Goal: Information Seeking & Learning: Learn about a topic

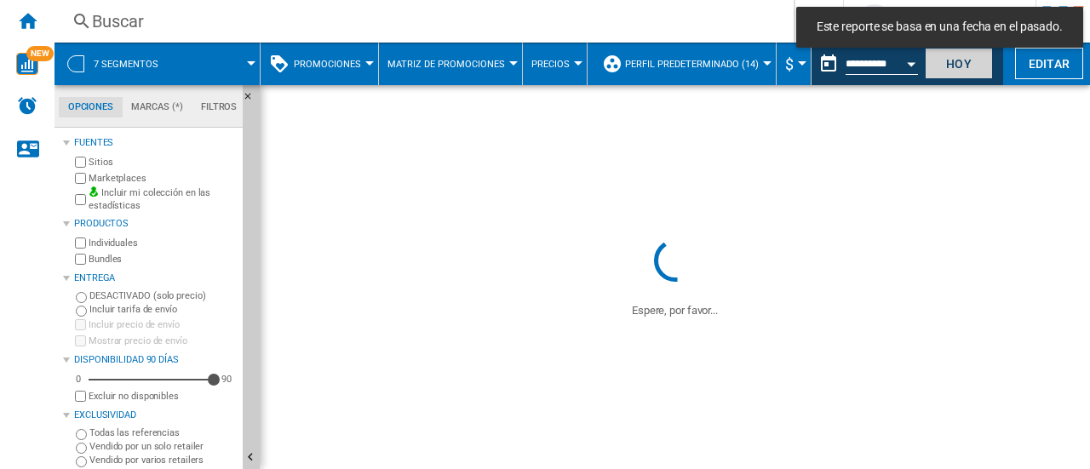
click at [974, 68] on button "Hoy" at bounding box center [958, 63] width 68 height 31
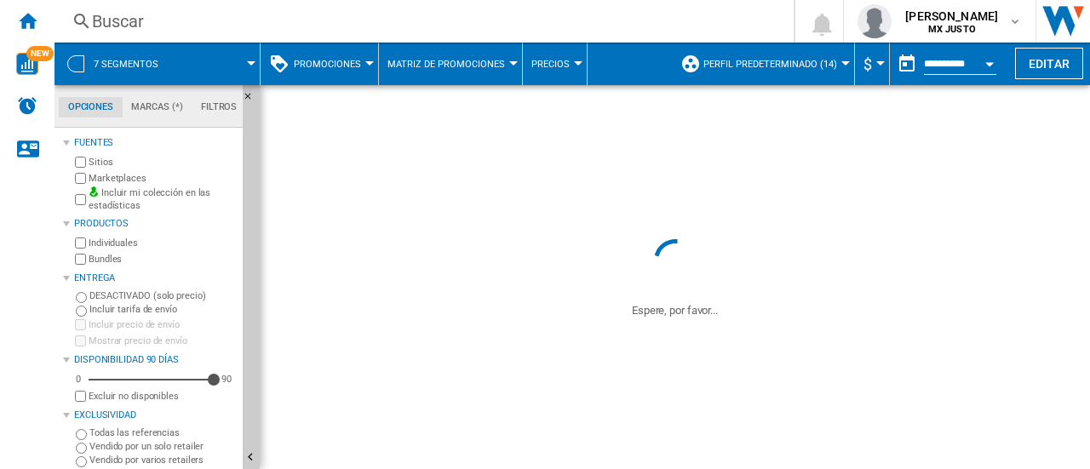
click at [141, 25] on div "Buscar" at bounding box center [420, 21] width 657 height 24
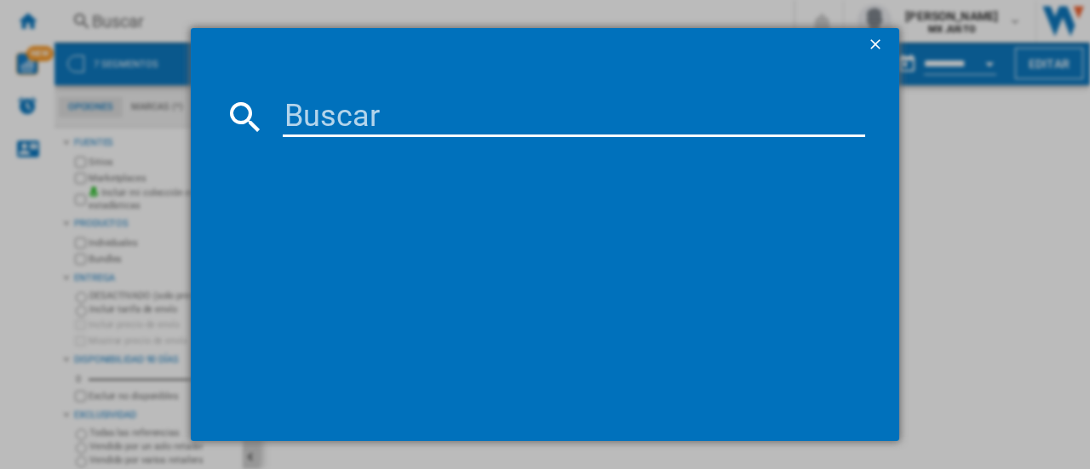
click at [391, 130] on input at bounding box center [574, 116] width 582 height 41
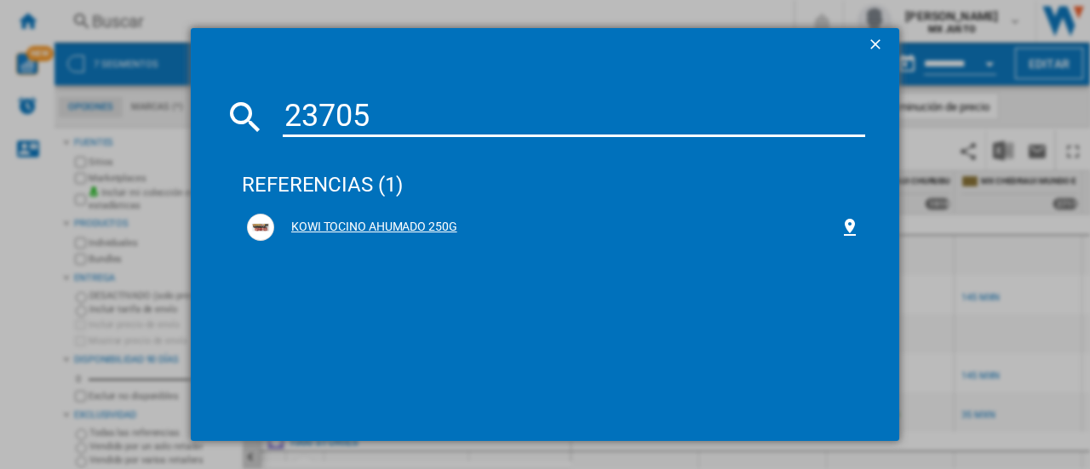
type input "23705"
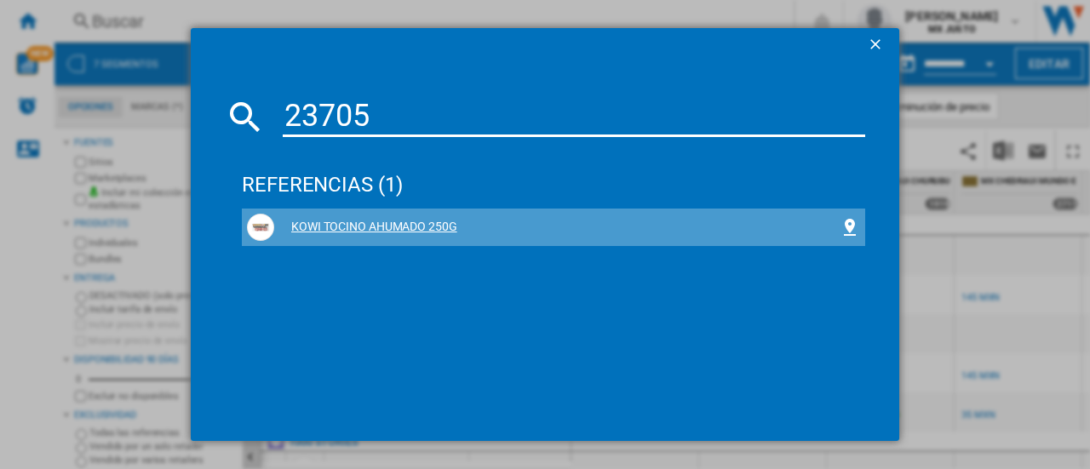
click at [355, 230] on div "KOWI TOCINO AHUMADO 250G" at bounding box center [556, 227] width 565 height 17
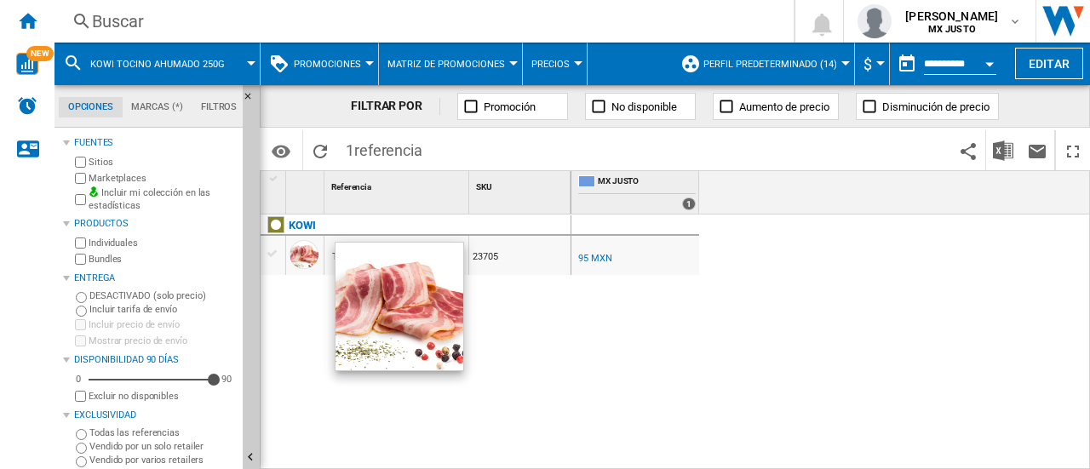
click at [289, 256] on div at bounding box center [303, 254] width 29 height 29
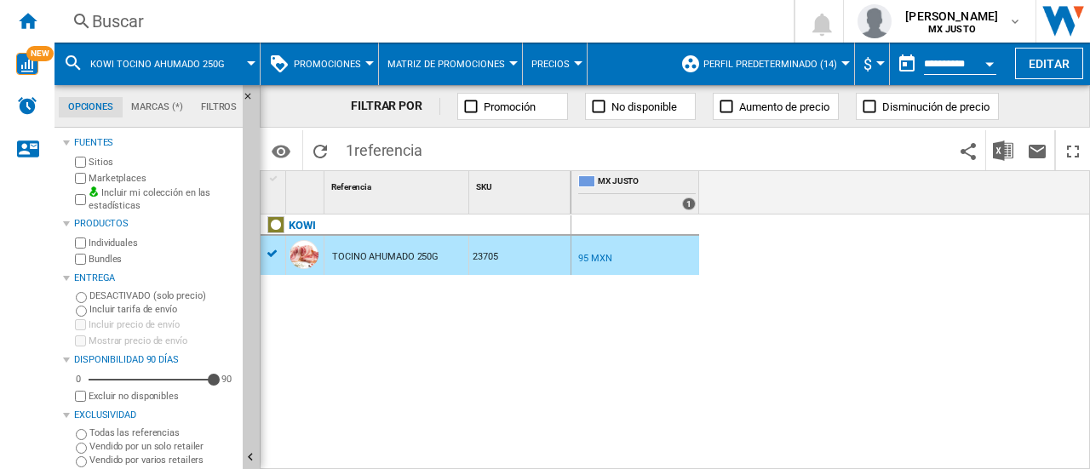
click at [403, 263] on div "TOCINO AHUMADO 250G" at bounding box center [385, 256] width 106 height 39
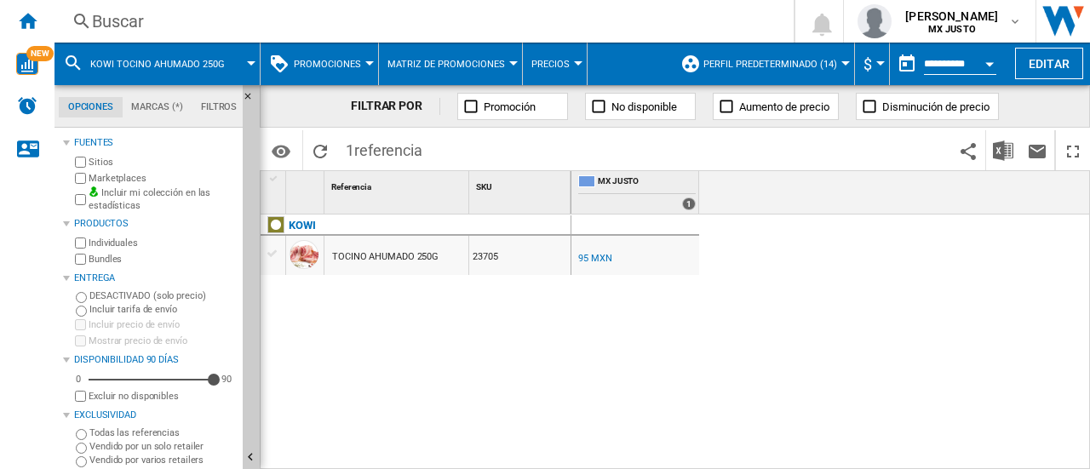
click at [383, 258] on div "TOCINO AHUMADO 250G" at bounding box center [385, 256] width 106 height 39
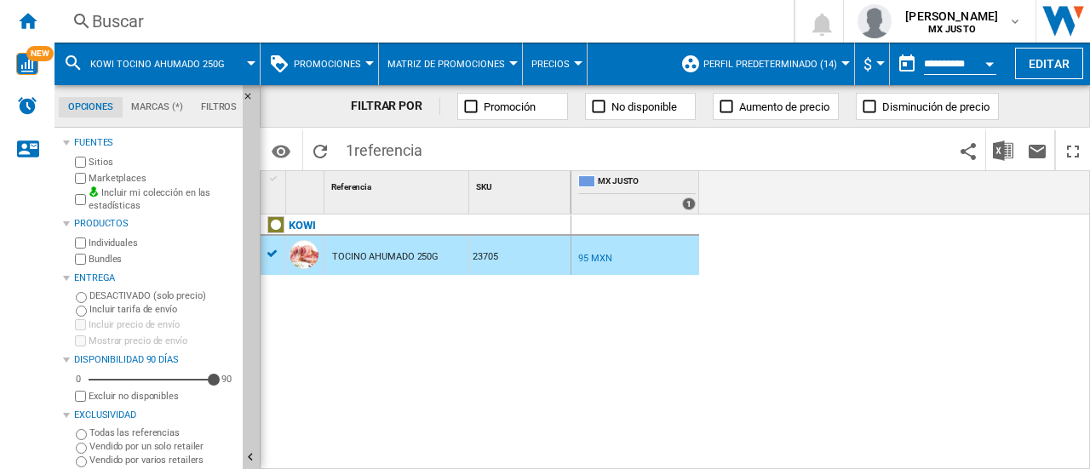
click at [383, 258] on div "TOCINO AHUMADO 250G" at bounding box center [385, 256] width 106 height 39
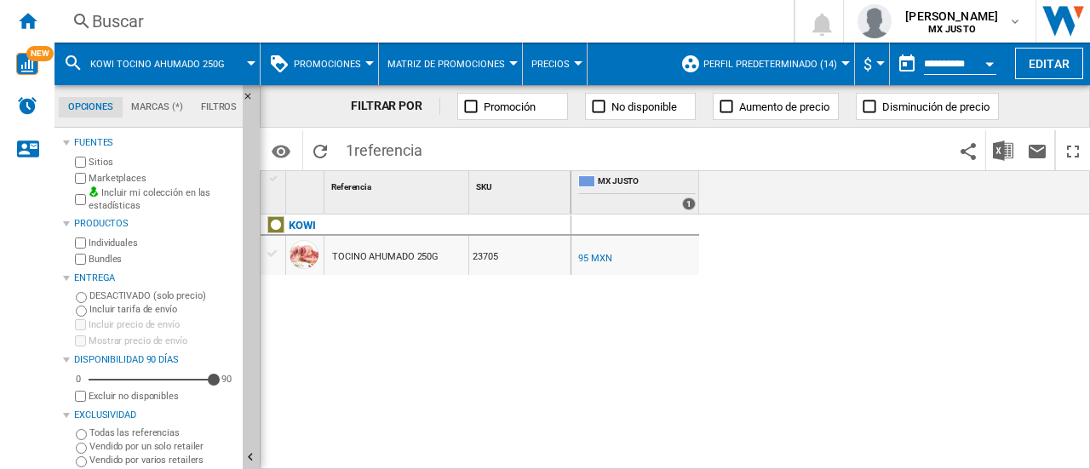
click at [383, 258] on div "TOCINO AHUMADO 250G" at bounding box center [385, 256] width 106 height 39
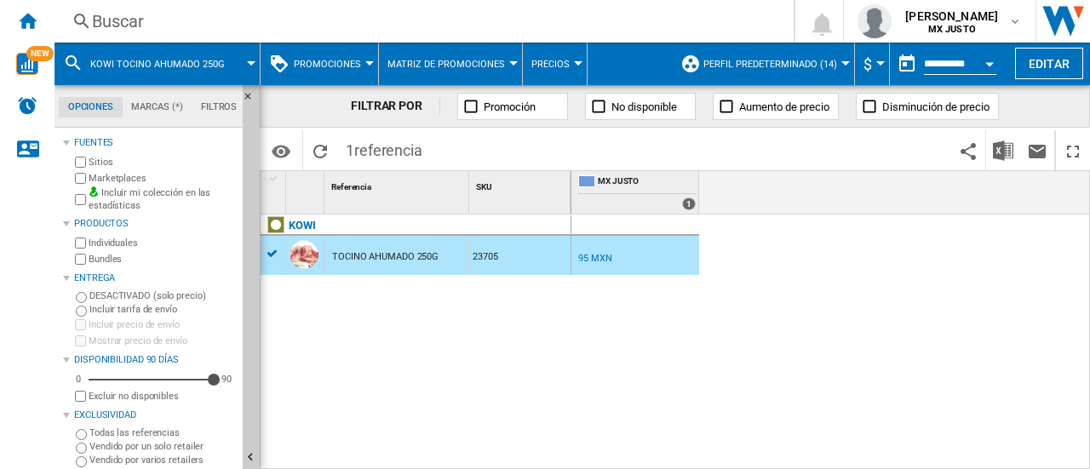
click at [383, 258] on div "TOCINO AHUMADO 250G" at bounding box center [385, 256] width 106 height 39
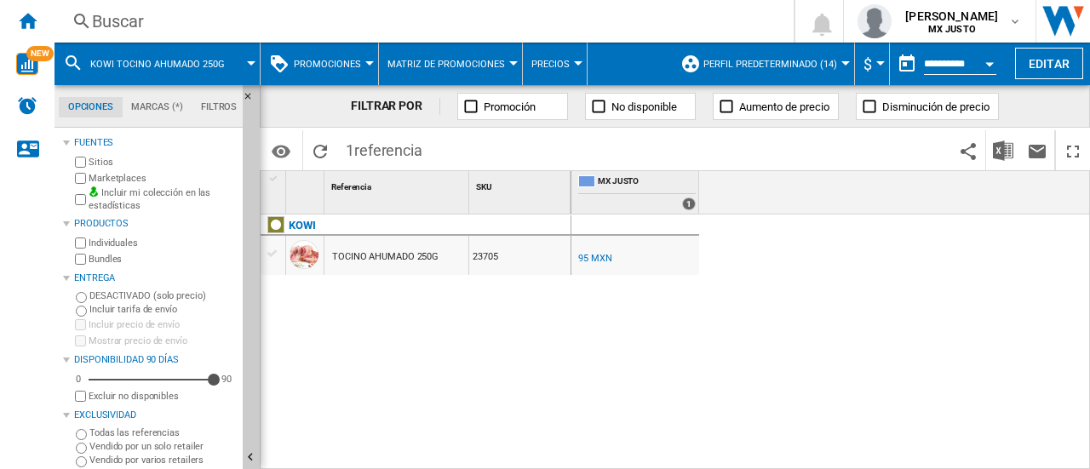
click at [775, 288] on div "MX [PERSON_NAME] 0.0 % 95 MXN % N/A NaN MXN ( 95 MXN ) MX [PERSON_NAME] : MX [P…" at bounding box center [830, 343] width 519 height 256
click at [586, 258] on div "95 MXN" at bounding box center [594, 258] width 33 height 11
click at [713, 330] on div "MX [PERSON_NAME] 0.0 % 95 MXN % N/A NaN MXN ( 95 MXN ) MX [PERSON_NAME] : MX [P…" at bounding box center [830, 343] width 519 height 256
click at [635, 324] on div "MX [PERSON_NAME] 0.0 % 95 MXN % N/A NaN MXN ( 95 MXN ) MX [PERSON_NAME] : MX [P…" at bounding box center [830, 343] width 519 height 256
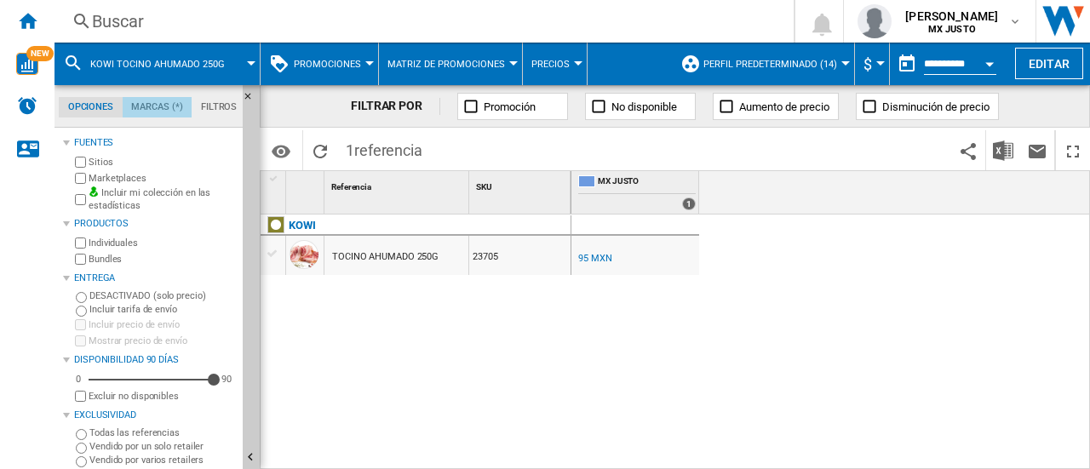
click at [158, 109] on md-tab-item "Marcas (*)" at bounding box center [158, 107] width 70 height 20
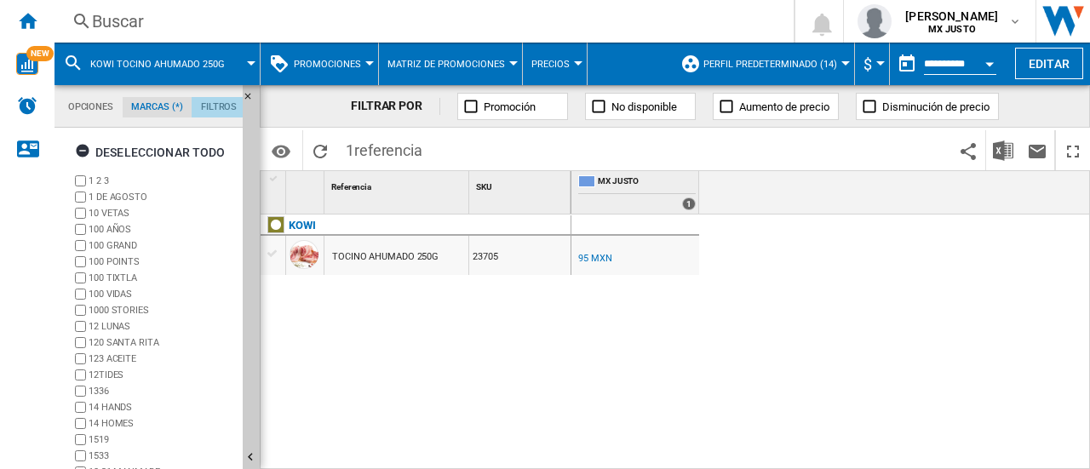
click at [209, 100] on md-tab-item "Filtros" at bounding box center [219, 107] width 54 height 20
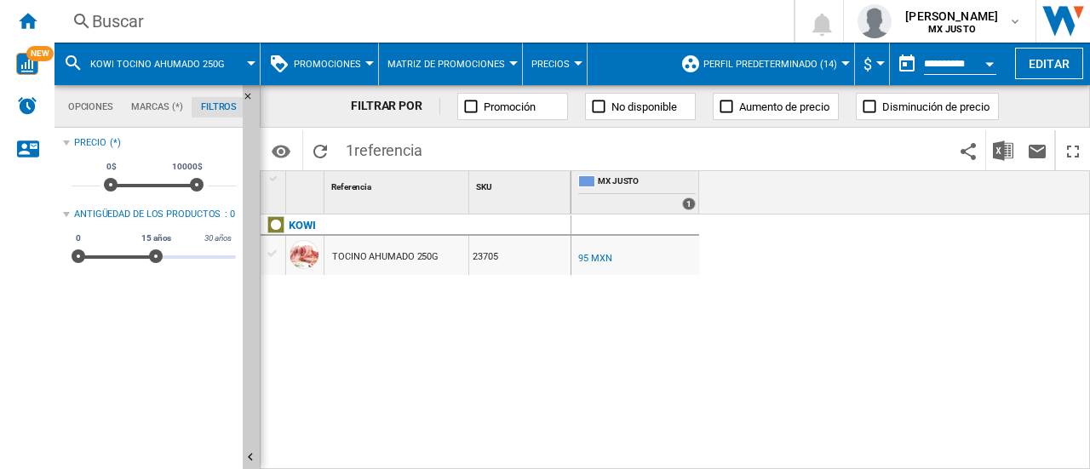
click at [232, 255] on div "0 30 años 0 15 años" at bounding box center [154, 256] width 164 height 3
click at [378, 335] on div "KOWI TOCINO AHUMADO 250G 23705" at bounding box center [415, 338] width 311 height 247
click at [151, 259] on div "0 30 años 13 años11 m. 30 años" at bounding box center [154, 256] width 164 height 3
drag, startPoint x: 150, startPoint y: 259, endPoint x: 32, endPoint y: 256, distance: 117.5
click at [24, 255] on div "NEW [GEOGRAPHIC_DATA] [GEOGRAPHIC_DATA] 0 [PERSON_NAME] MX [PERSON_NAME] MX [PE…" at bounding box center [545, 234] width 1090 height 469
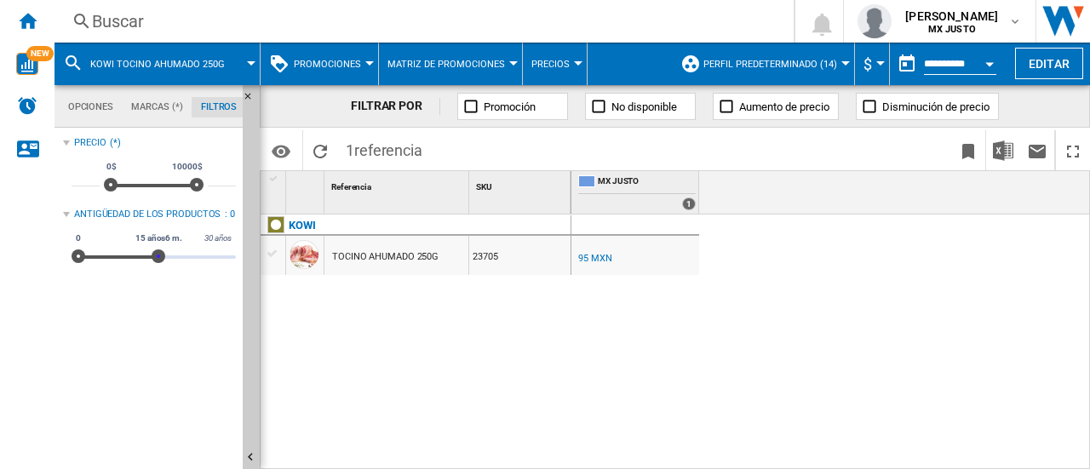
drag, startPoint x: 225, startPoint y: 260, endPoint x: 158, endPoint y: 258, distance: 66.4
click at [158, 258] on span at bounding box center [159, 256] width 14 height 14
click at [157, 257] on span at bounding box center [156, 256] width 14 height 14
click at [167, 237] on span "15 años1 m." at bounding box center [157, 239] width 52 height 14
click at [102, 105] on md-tab-item "Opciones" at bounding box center [91, 107] width 64 height 20
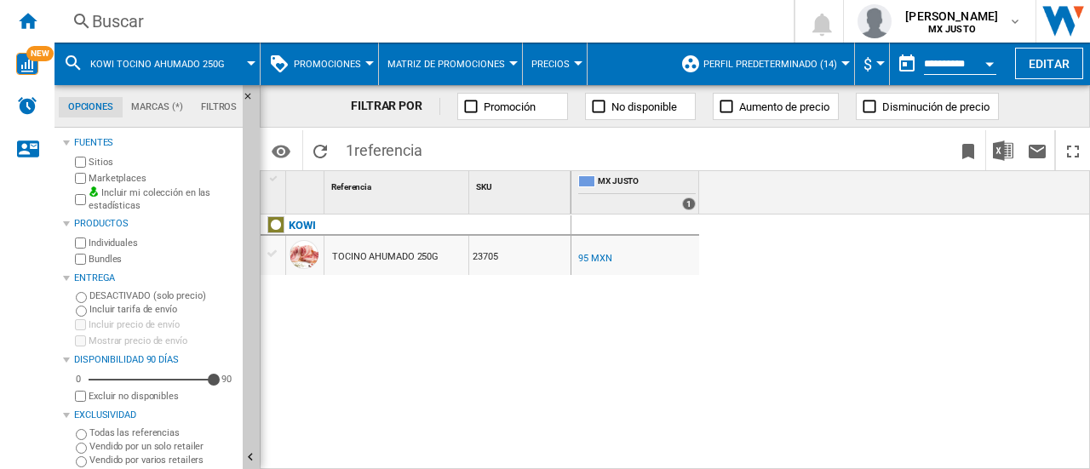
scroll to position [6, 0]
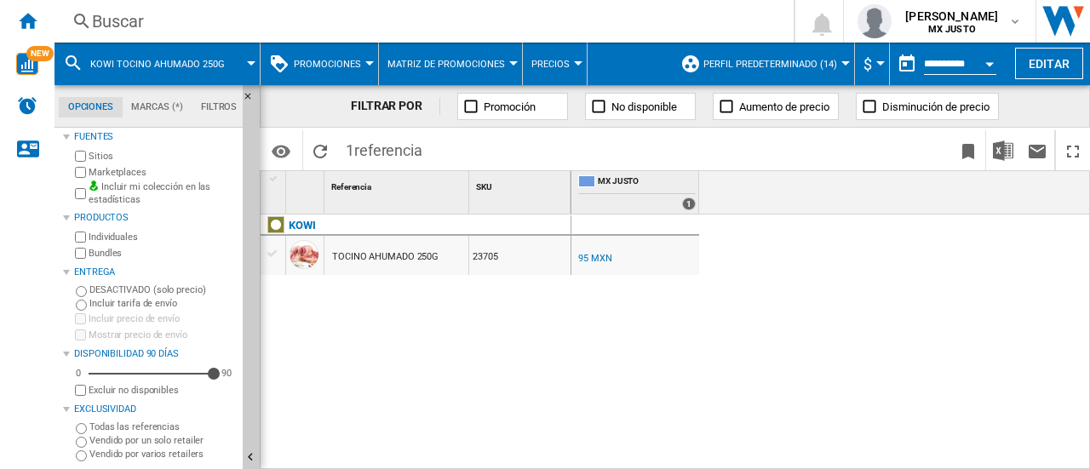
click at [94, 301] on label "Incluir tarifa de envío" at bounding box center [162, 303] width 146 height 13
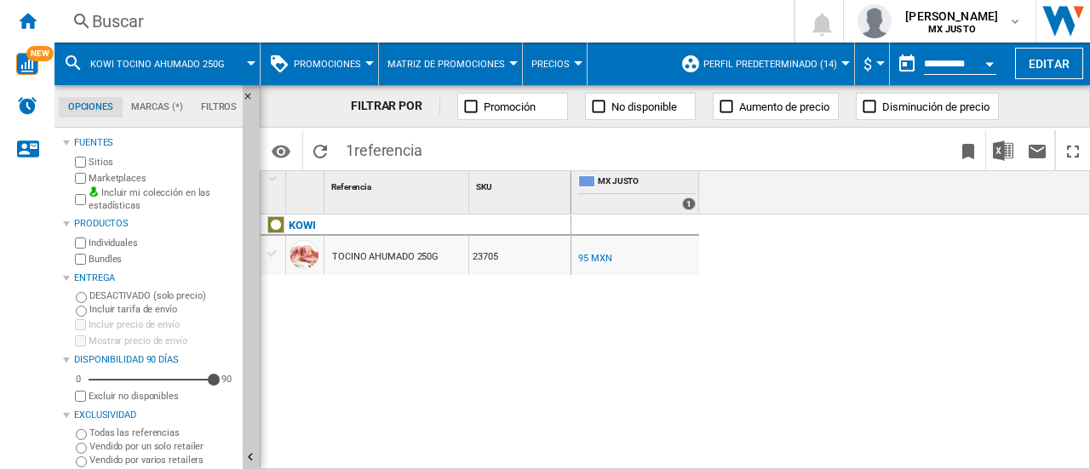
scroll to position [6, 0]
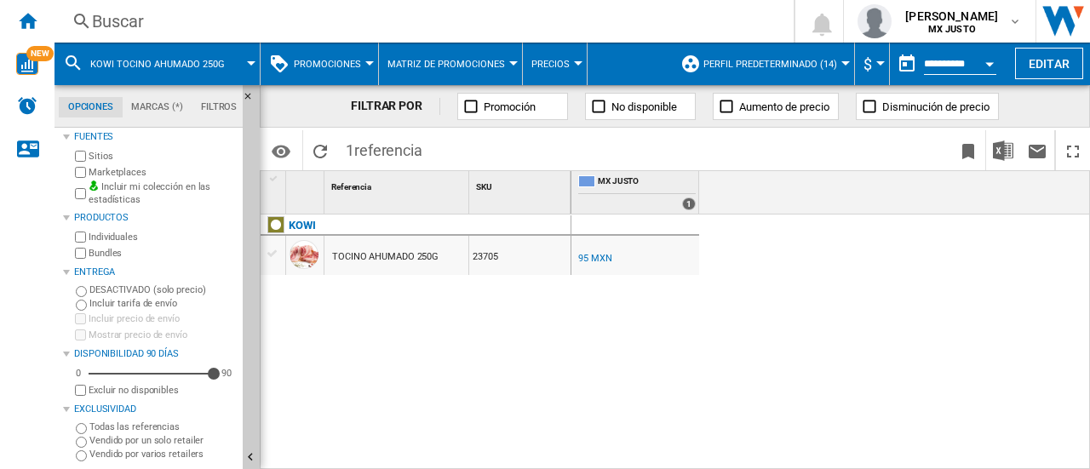
click at [92, 453] on label "Vendido por varios retailers" at bounding box center [162, 454] width 146 height 13
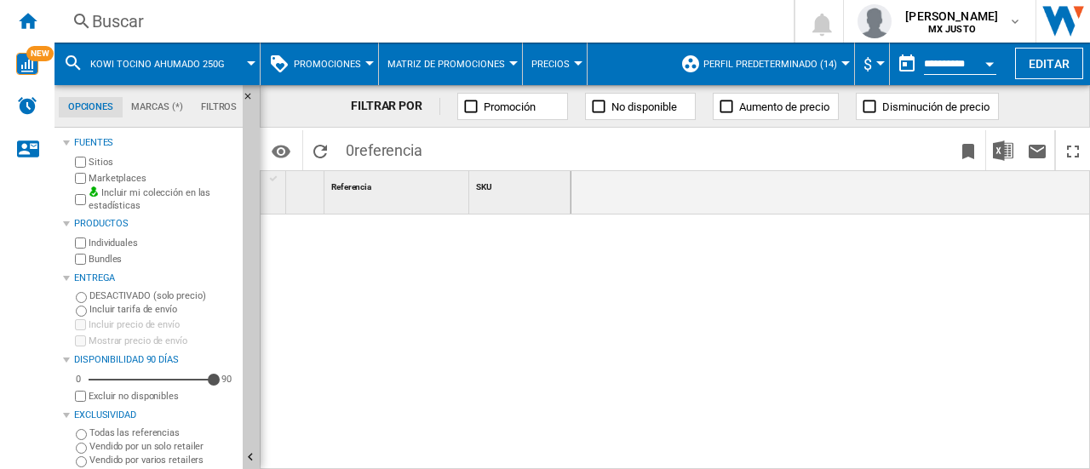
click at [83, 428] on div "Todas las referencias" at bounding box center [154, 433] width 164 height 14
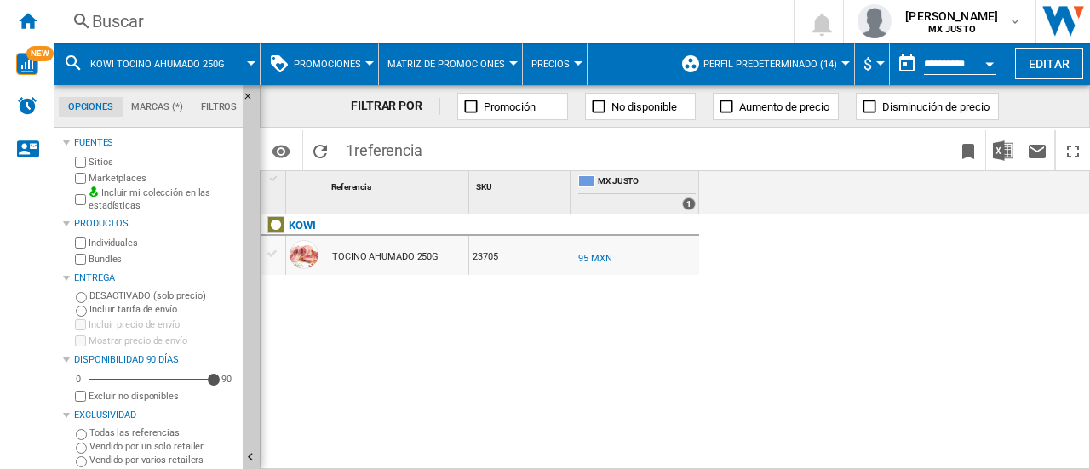
click at [359, 60] on button "Promociones" at bounding box center [332, 64] width 76 height 43
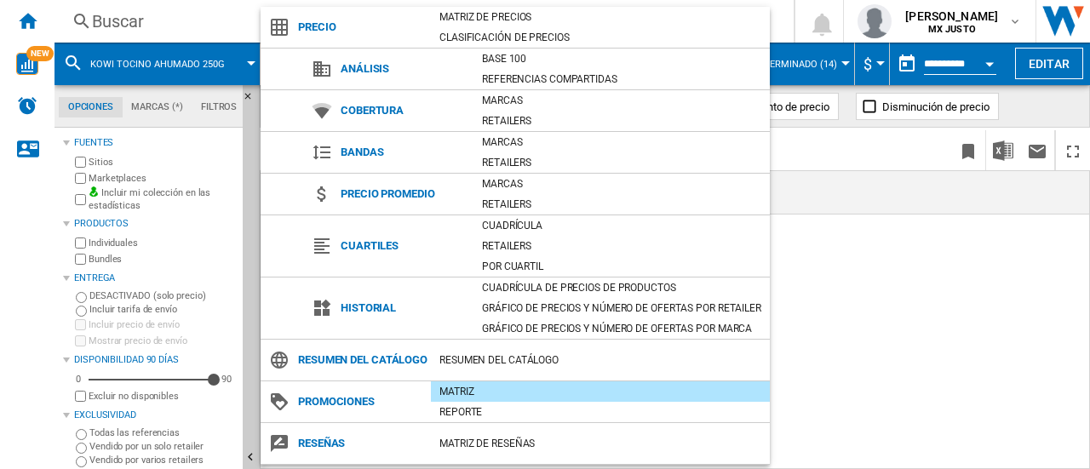
click at [920, 309] on md-backdrop at bounding box center [545, 234] width 1090 height 469
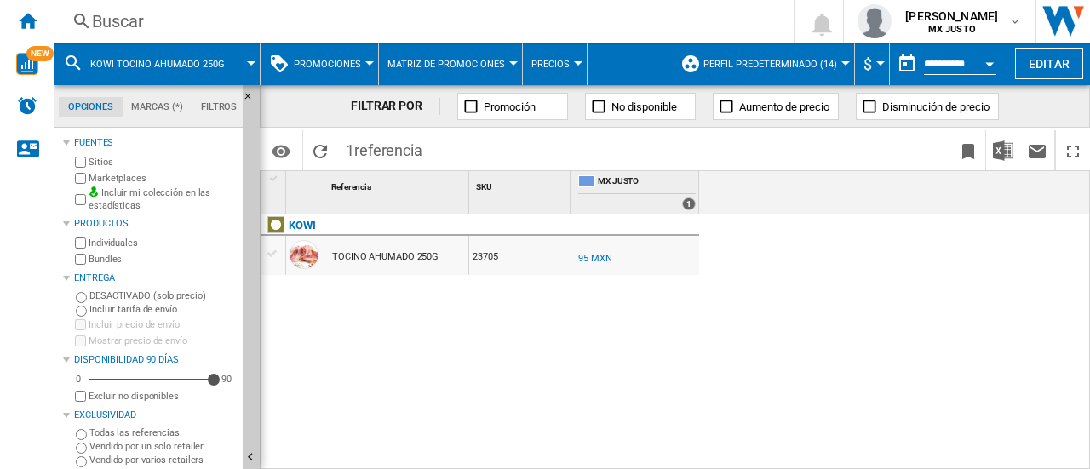
click at [381, 258] on div "TOCINO AHUMADO 250G" at bounding box center [385, 256] width 106 height 39
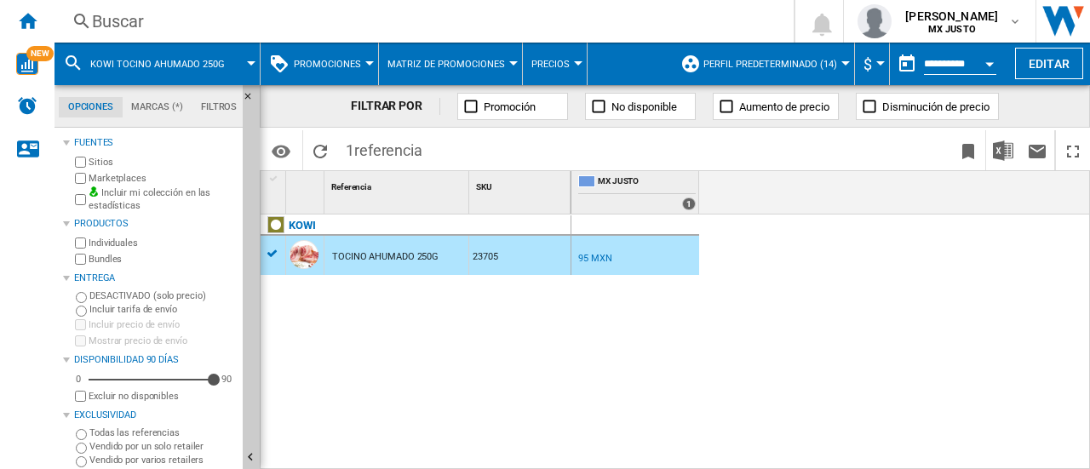
click at [381, 258] on div "TOCINO AHUMADO 250G" at bounding box center [385, 256] width 106 height 39
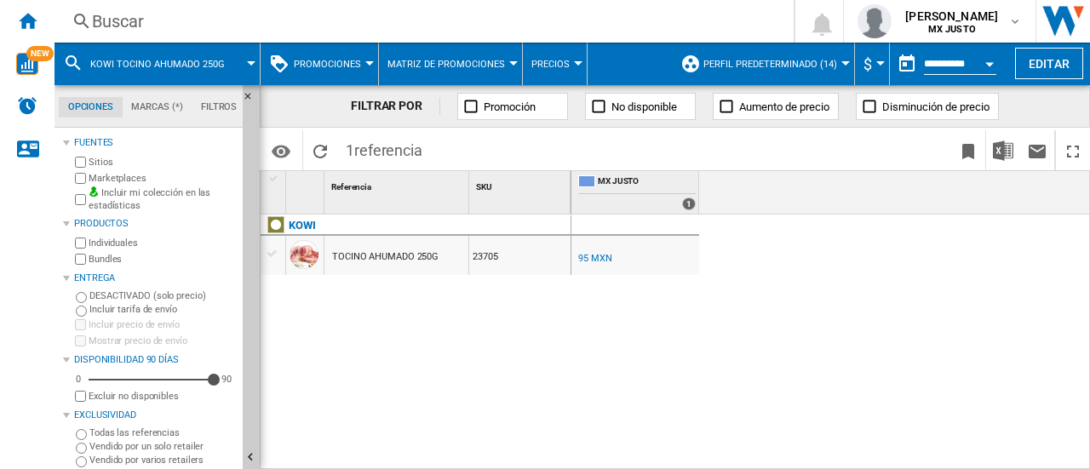
click at [381, 258] on div "TOCINO AHUMADO 250G" at bounding box center [385, 256] width 106 height 39
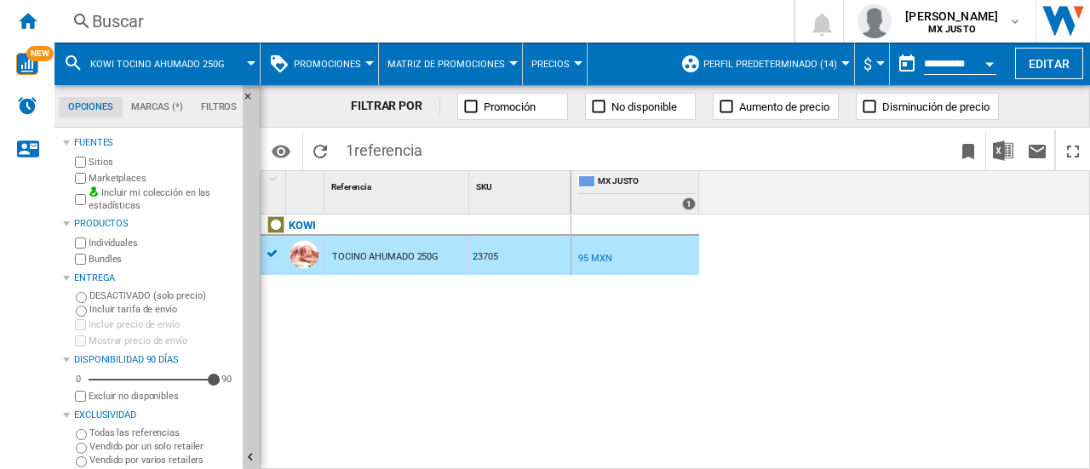
click at [381, 258] on div "TOCINO AHUMADO 250G" at bounding box center [385, 256] width 106 height 39
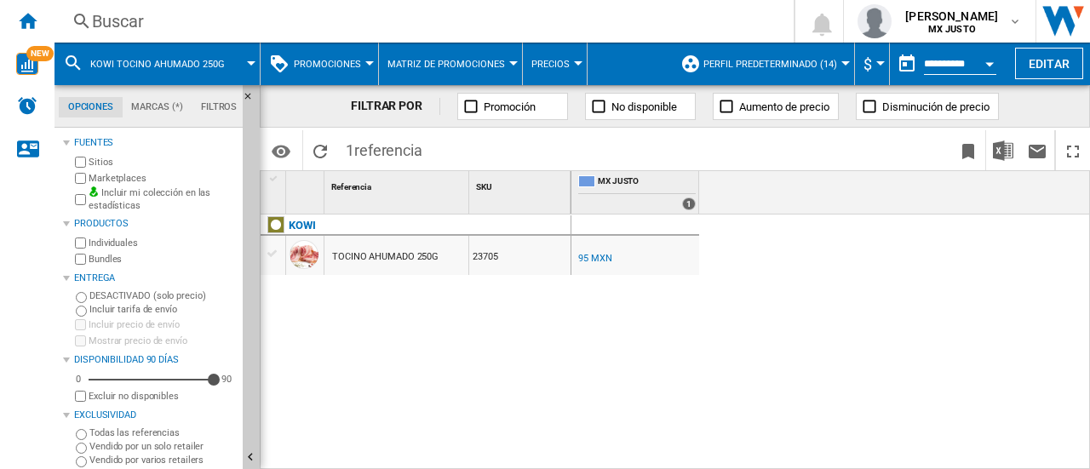
click at [377, 289] on div "KOWI TOCINO AHUMADO 250G 23705" at bounding box center [415, 338] width 311 height 247
click at [576, 219] on div "1 Referencia 1 SKU 1 KOWI TOCINO AHUMADO 250G 23705 MX [PERSON_NAME] 1 MX [PERS…" at bounding box center [674, 319] width 828 height 297
